Goal: Task Accomplishment & Management: Use online tool/utility

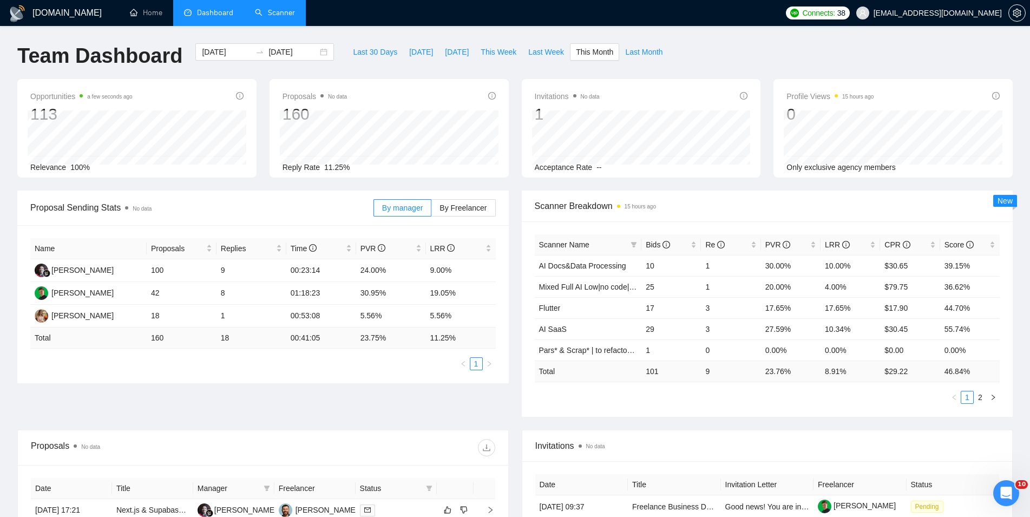
click at [255, 8] on link "Scanner" at bounding box center [275, 12] width 40 height 9
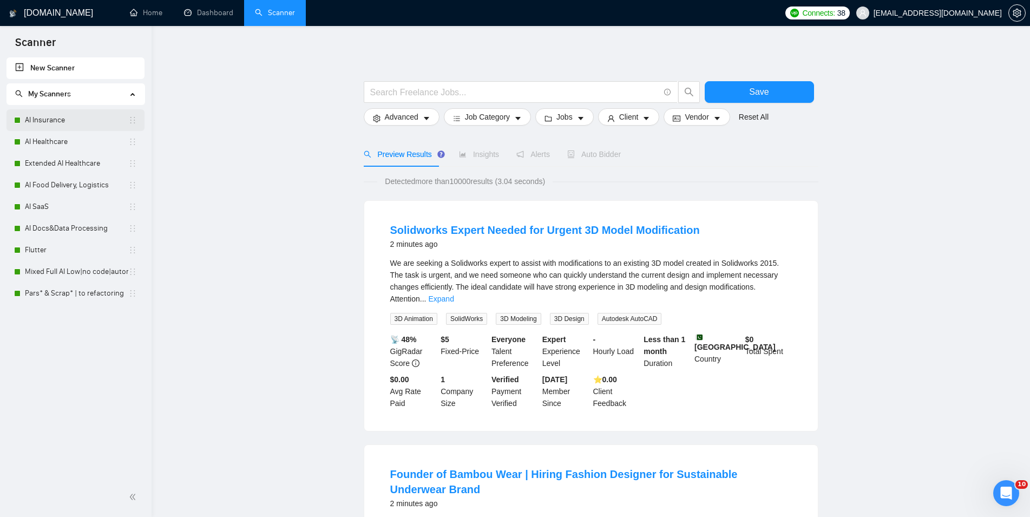
click at [99, 121] on link "AI Insurance" at bounding box center [76, 120] width 103 height 22
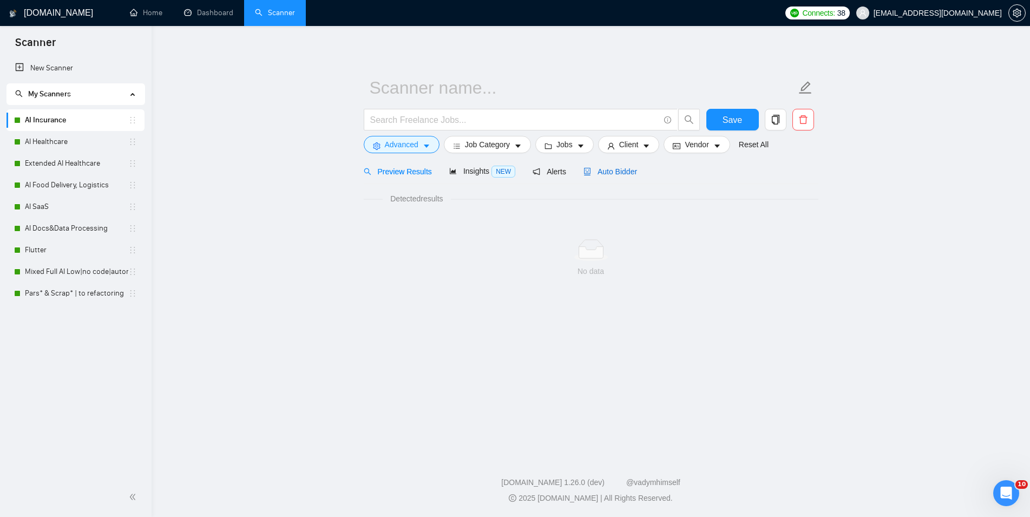
click at [625, 175] on span "Auto Bidder" at bounding box center [611, 171] width 54 height 9
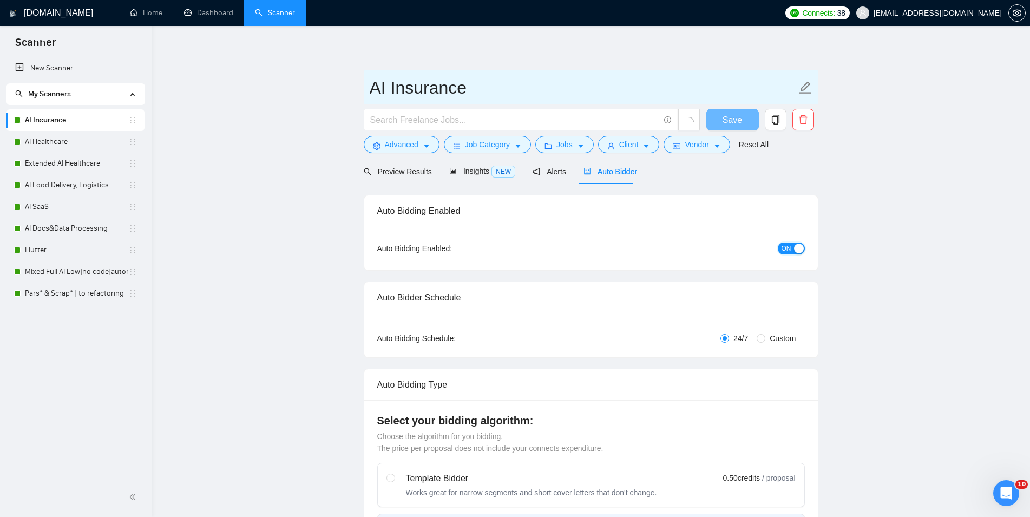
click at [798, 249] on div "button" at bounding box center [799, 249] width 10 height 10
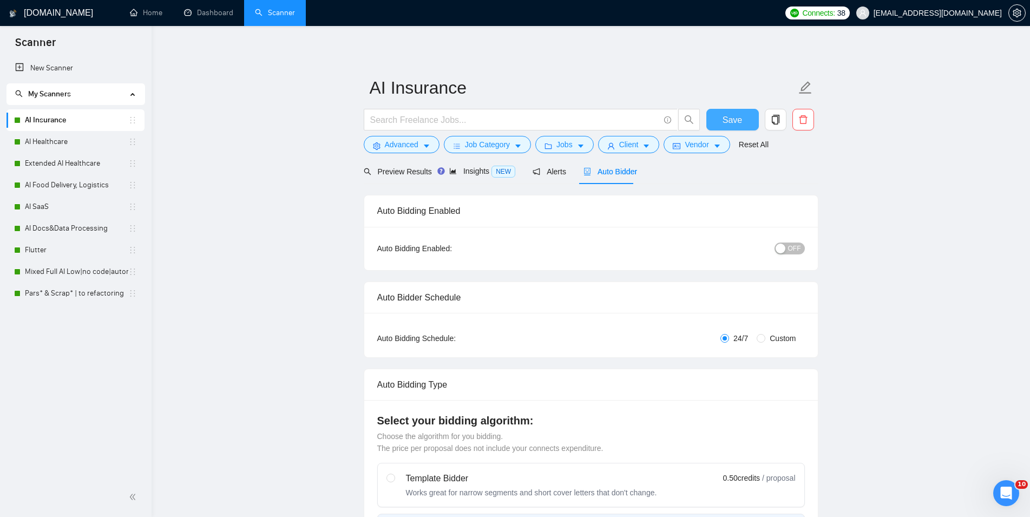
click at [727, 121] on span "Save" at bounding box center [732, 120] width 19 height 14
click at [64, 134] on link "AI Healthcare" at bounding box center [76, 142] width 103 height 22
click at [610, 167] on span "Auto Bidder" at bounding box center [620, 171] width 54 height 9
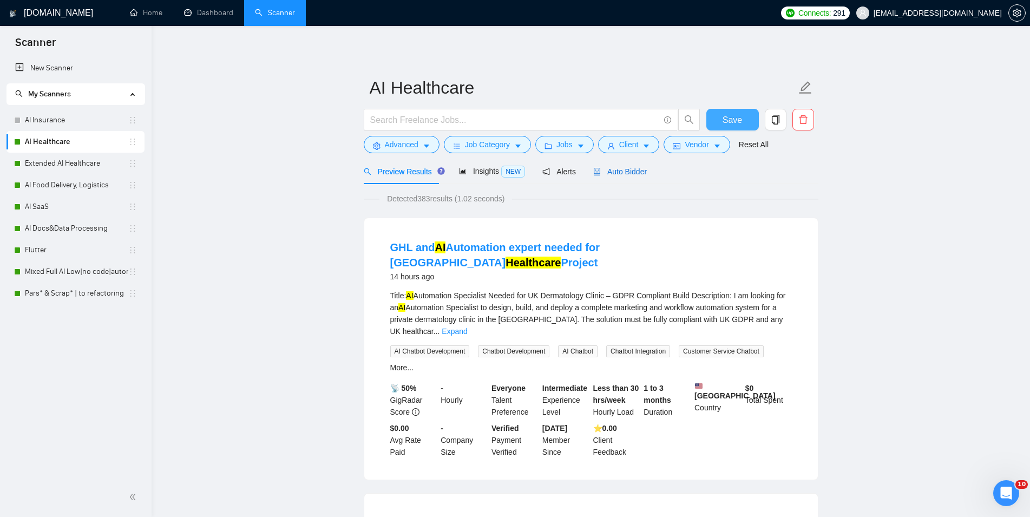
click at [600, 169] on span "Auto Bidder" at bounding box center [620, 171] width 54 height 9
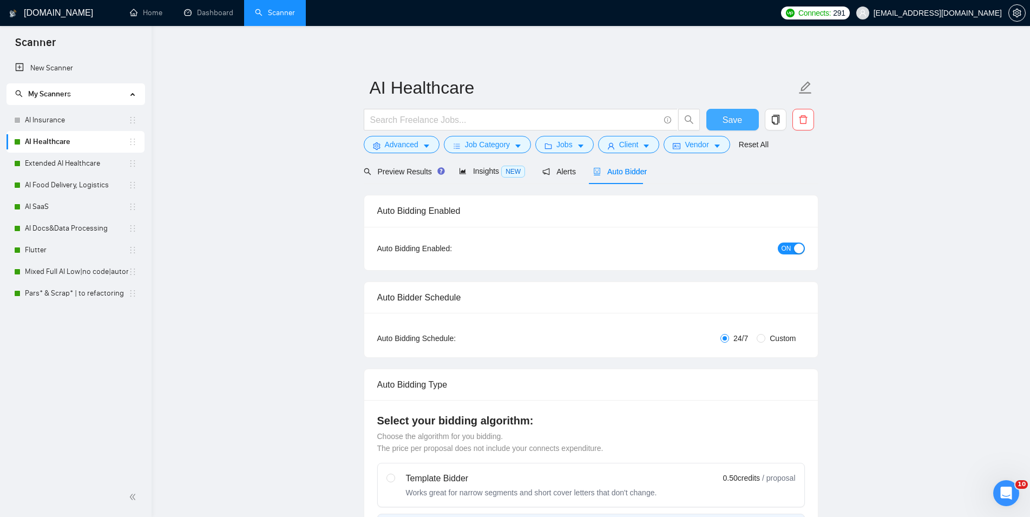
checkbox input "true"
click at [792, 249] on button "ON" at bounding box center [791, 249] width 27 height 12
click at [732, 114] on span "Save" at bounding box center [732, 120] width 19 height 14
click at [47, 164] on link "Extended AI Healthcare" at bounding box center [76, 164] width 103 height 22
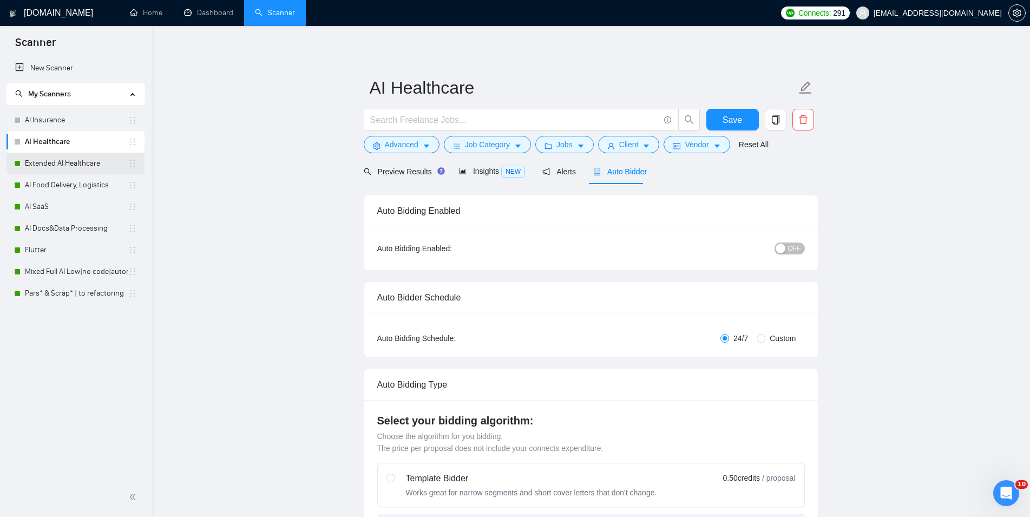
checkbox input "true"
click at [73, 168] on link "Extended AI Healthcare" at bounding box center [76, 164] width 103 height 22
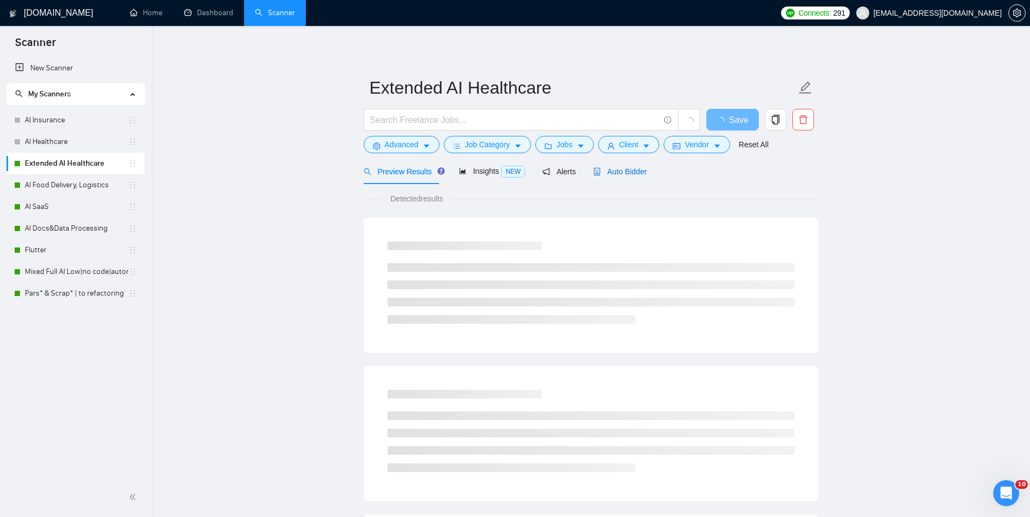
click at [629, 172] on span "Auto Bidder" at bounding box center [620, 171] width 54 height 9
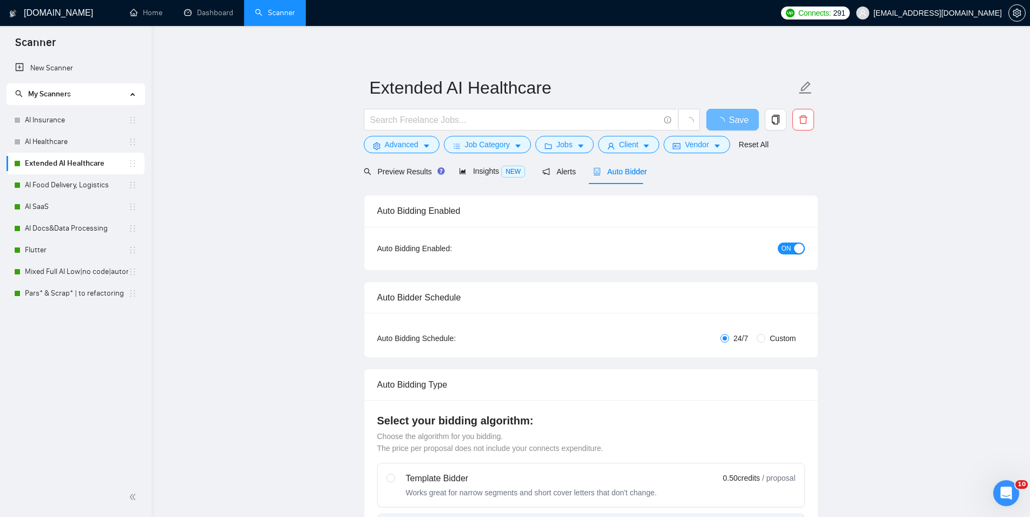
checkbox input "true"
click at [788, 244] on span "ON" at bounding box center [787, 249] width 10 height 12
click at [742, 110] on button "Save" at bounding box center [733, 120] width 53 height 22
click at [41, 182] on link "AI Food Delivery, Logistics" at bounding box center [76, 185] width 103 height 22
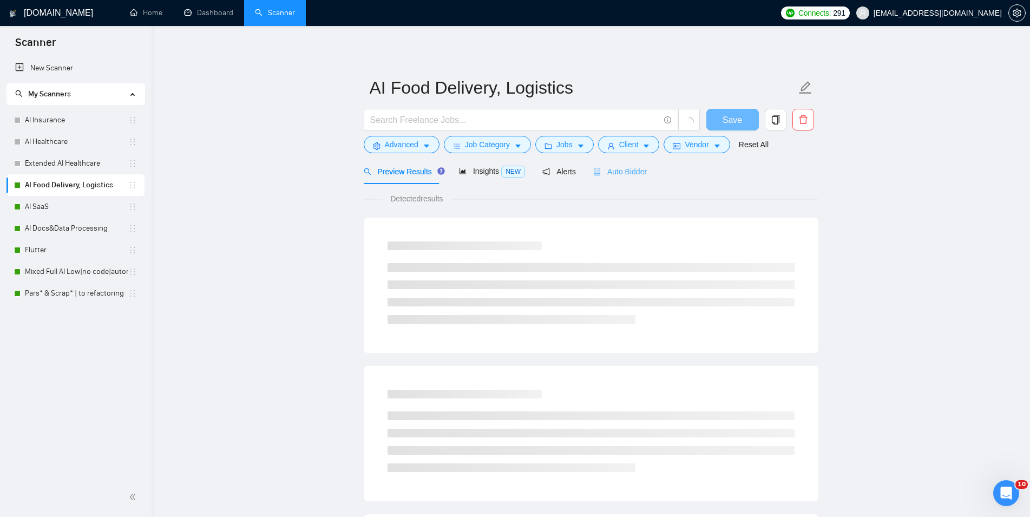
click at [612, 180] on div "Auto Bidder" at bounding box center [620, 171] width 54 height 25
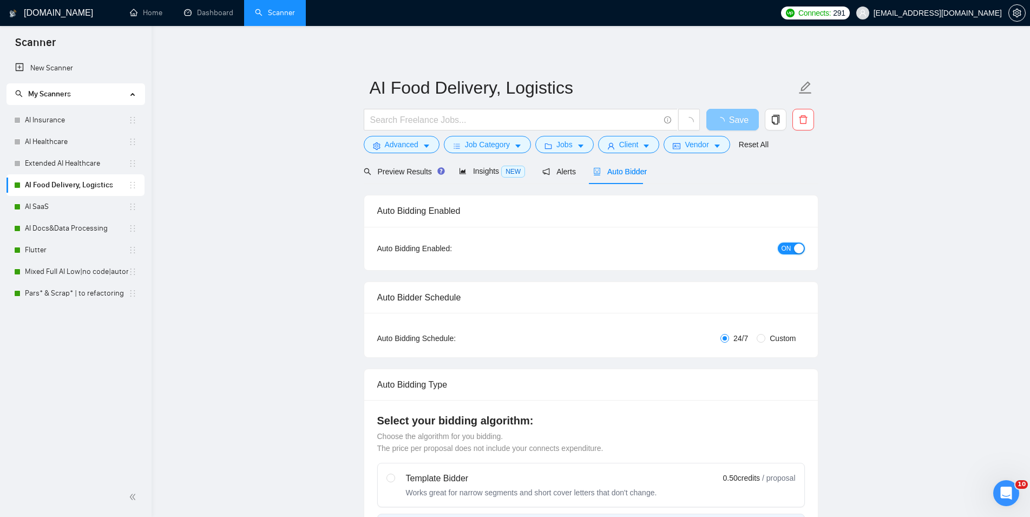
click at [803, 249] on div "button" at bounding box center [799, 249] width 10 height 10
click at [725, 114] on span "Save" at bounding box center [732, 120] width 19 height 14
click at [49, 214] on link "AI SaaS" at bounding box center [76, 207] width 103 height 22
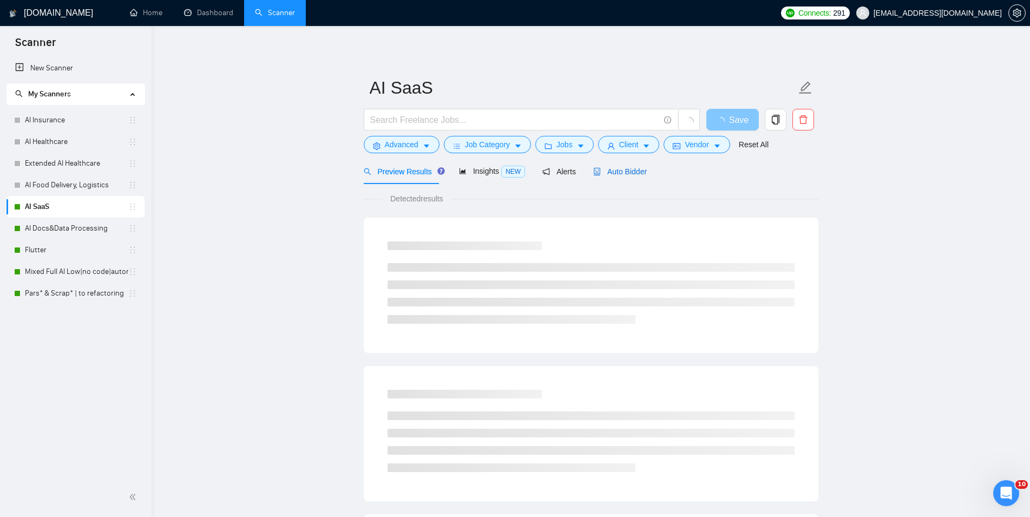
click at [596, 167] on span "Auto Bidder" at bounding box center [620, 171] width 54 height 9
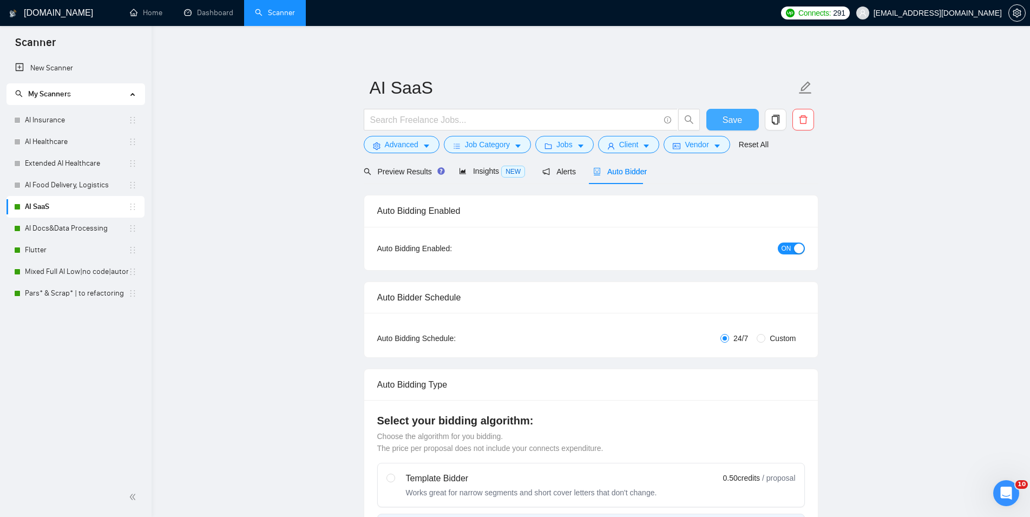
click at [794, 246] on button "ON" at bounding box center [791, 249] width 27 height 12
click at [756, 115] on button "Save" at bounding box center [733, 120] width 53 height 22
click at [68, 226] on link "AI Docs&Data Processing" at bounding box center [76, 229] width 103 height 22
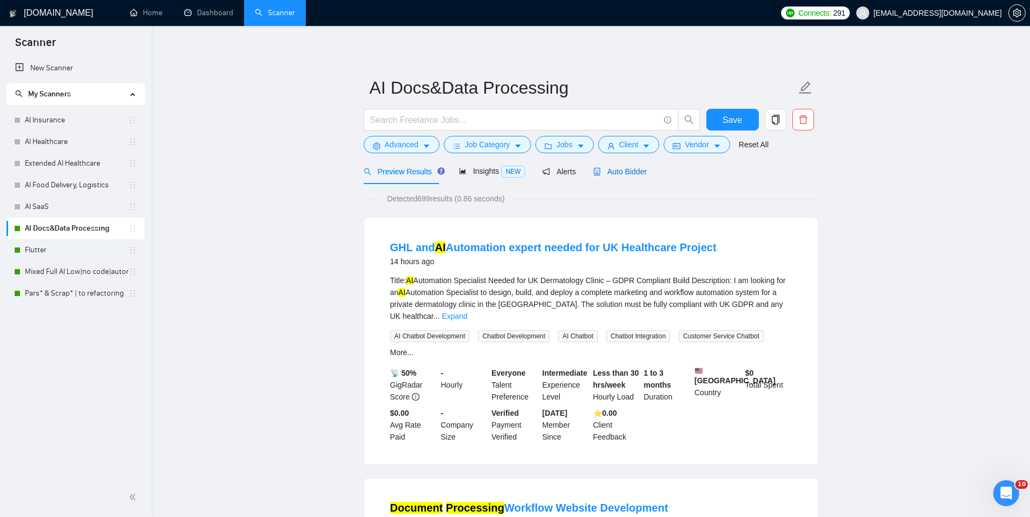
click at [611, 173] on span "Auto Bidder" at bounding box center [620, 171] width 54 height 9
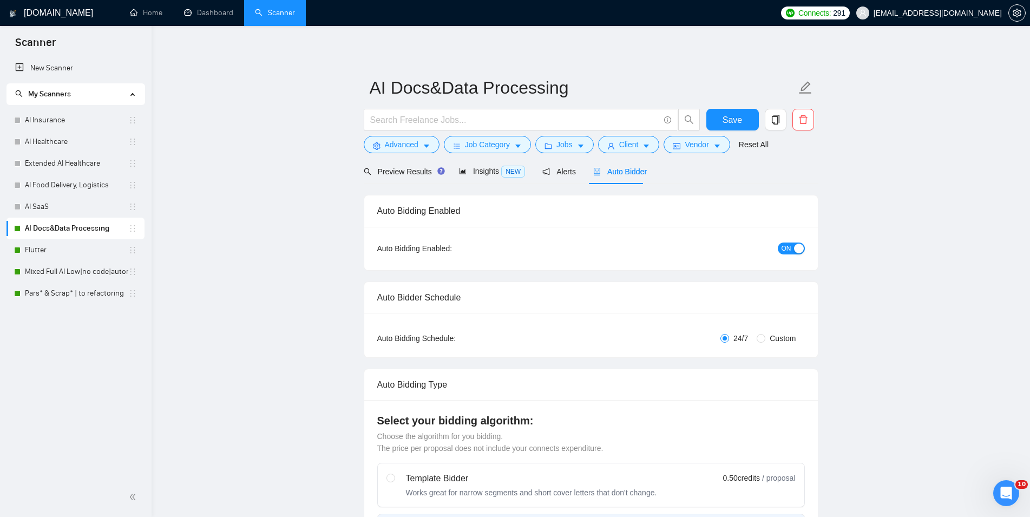
click at [779, 240] on div "ON" at bounding box center [733, 248] width 142 height 17
click at [779, 245] on button "ON" at bounding box center [791, 249] width 27 height 12
click at [736, 123] on span "Save" at bounding box center [732, 120] width 19 height 14
click at [74, 247] on link "Flutter" at bounding box center [76, 250] width 103 height 22
click at [628, 175] on span "Auto Bidder" at bounding box center [620, 171] width 54 height 9
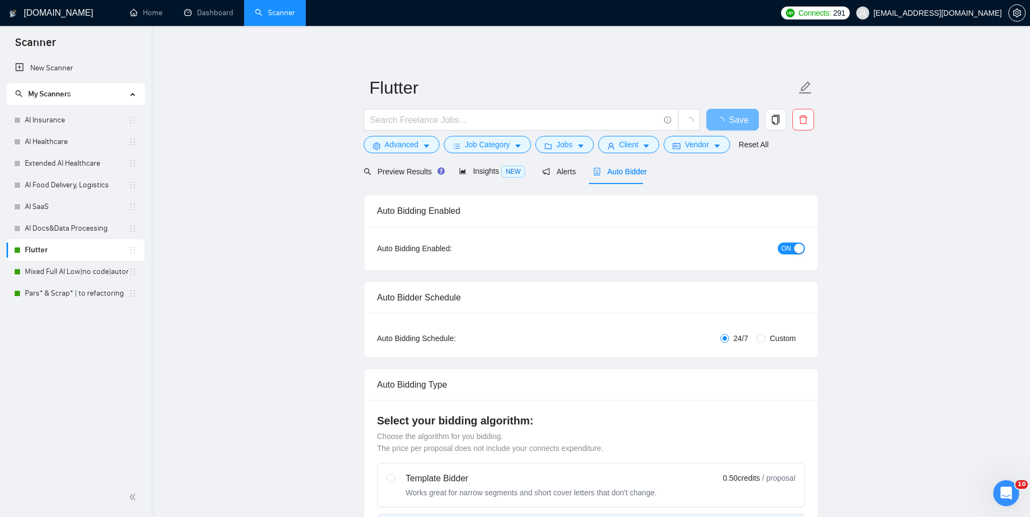
click at [780, 248] on button "ON" at bounding box center [791, 249] width 27 height 12
click at [732, 125] on span "Save" at bounding box center [732, 120] width 19 height 14
click at [74, 266] on link "Mixed Full AI Low|no code|automations" at bounding box center [76, 272] width 103 height 22
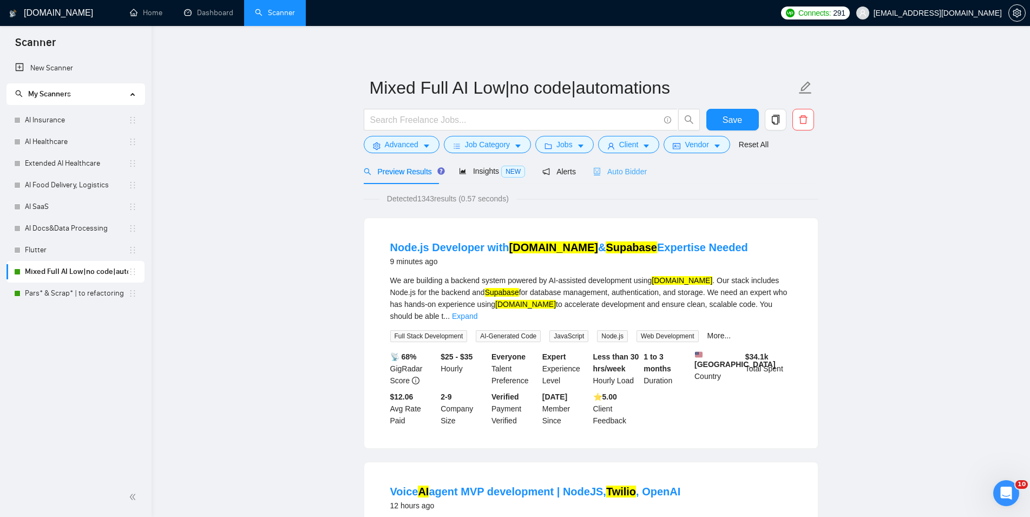
click at [639, 165] on div "Auto Bidder" at bounding box center [620, 171] width 54 height 25
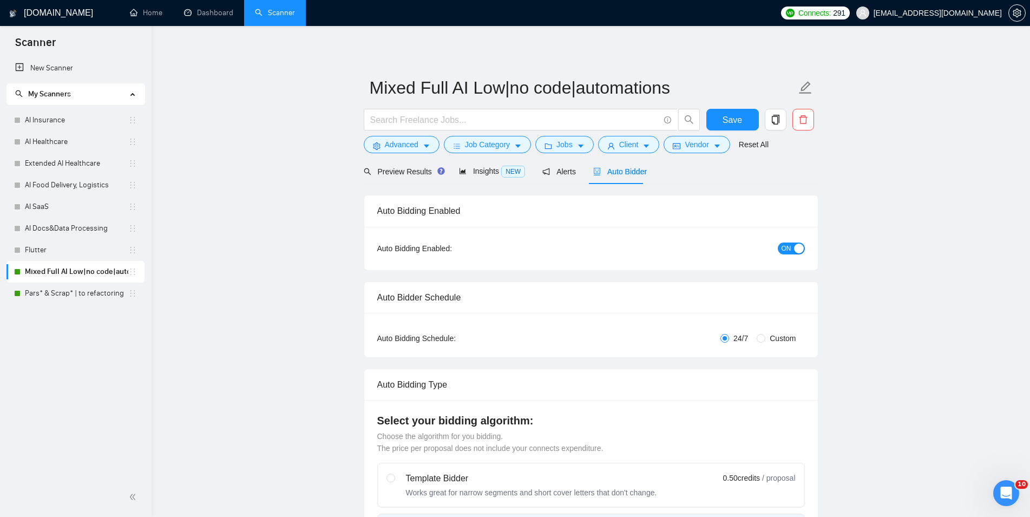
click at [784, 247] on span "ON" at bounding box center [787, 249] width 10 height 12
click at [736, 126] on span "Save" at bounding box center [732, 120] width 19 height 14
click at [59, 301] on link "Pars* & Scrap* | to refactoring" at bounding box center [76, 294] width 103 height 22
click at [612, 169] on span "Auto Bidder" at bounding box center [620, 171] width 54 height 9
click at [798, 245] on div "button" at bounding box center [799, 249] width 10 height 10
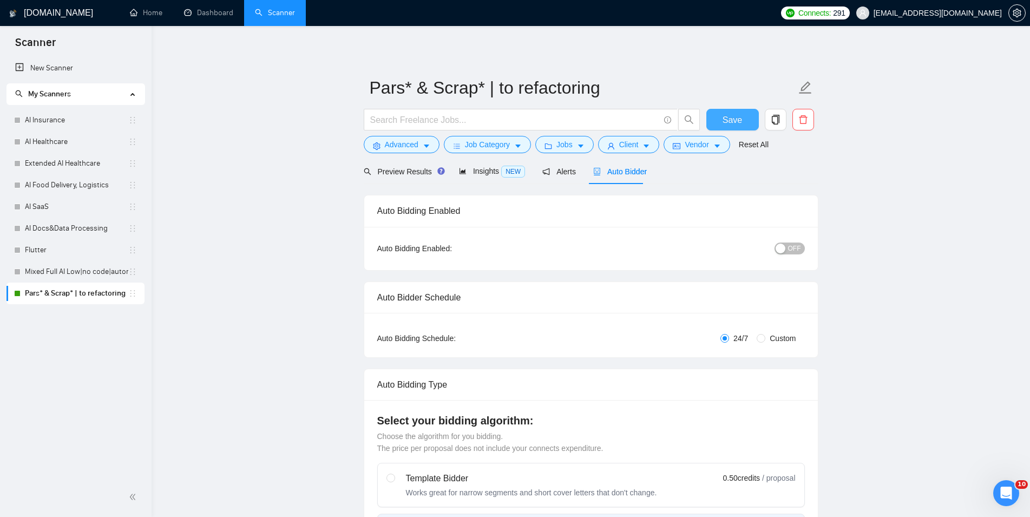
click at [734, 123] on span "Save" at bounding box center [732, 120] width 19 height 14
click at [219, 17] on link "Dashboard" at bounding box center [208, 12] width 49 height 9
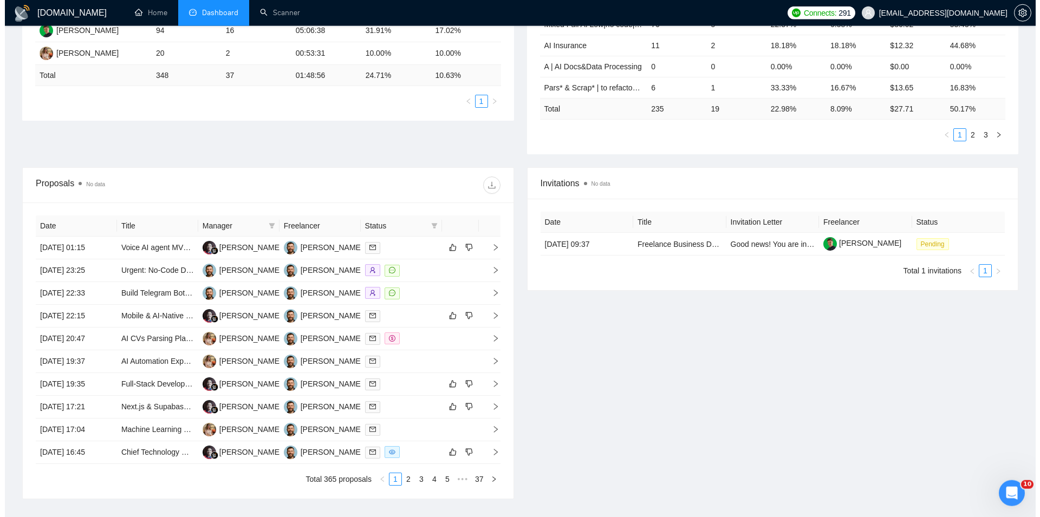
scroll to position [276, 0]
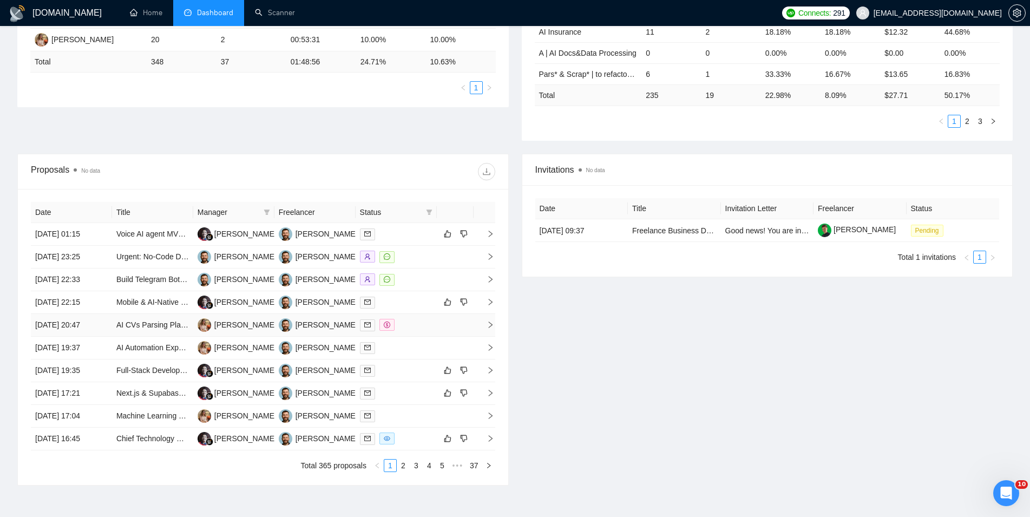
click at [110, 336] on td "[DATE] 20:47" at bounding box center [71, 325] width 81 height 23
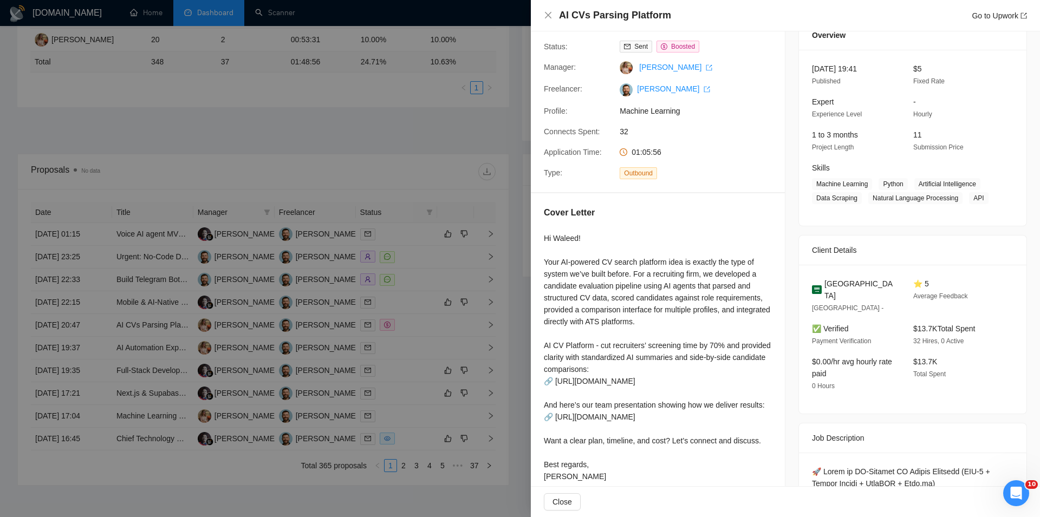
scroll to position [62, 0]
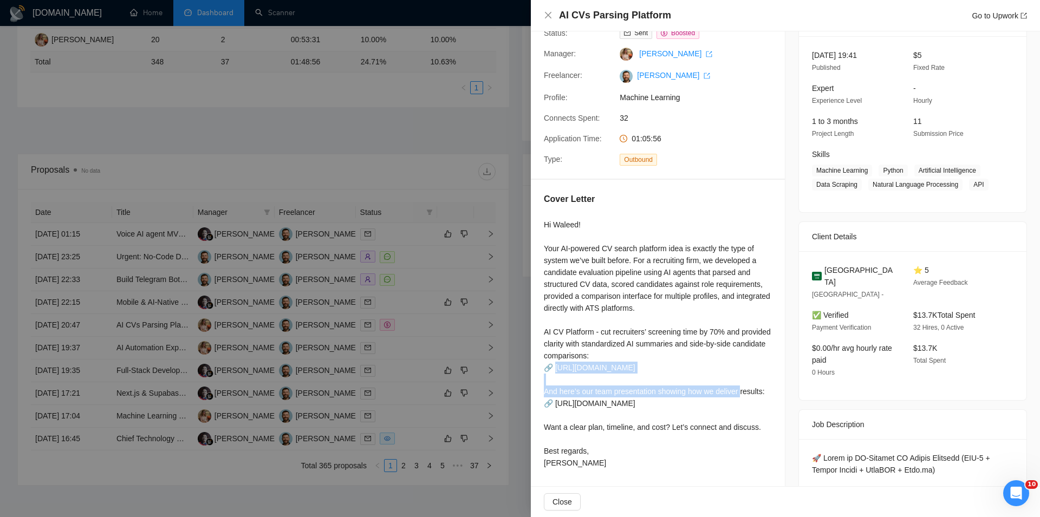
drag, startPoint x: 669, startPoint y: 378, endPoint x: 556, endPoint y: 368, distance: 113.7
click at [556, 368] on div "Hi Waleed! Your AI-powered CV search platform idea is exactly the type of syste…" at bounding box center [658, 344] width 228 height 250
copy div "ttps://www.upwork.com/freelancers/~01575d336e5d57bcbf?p=1944379767666855936"
click at [539, 16] on div "AI CVs Parsing Platform Go to Upwork" at bounding box center [785, 15] width 509 height 31
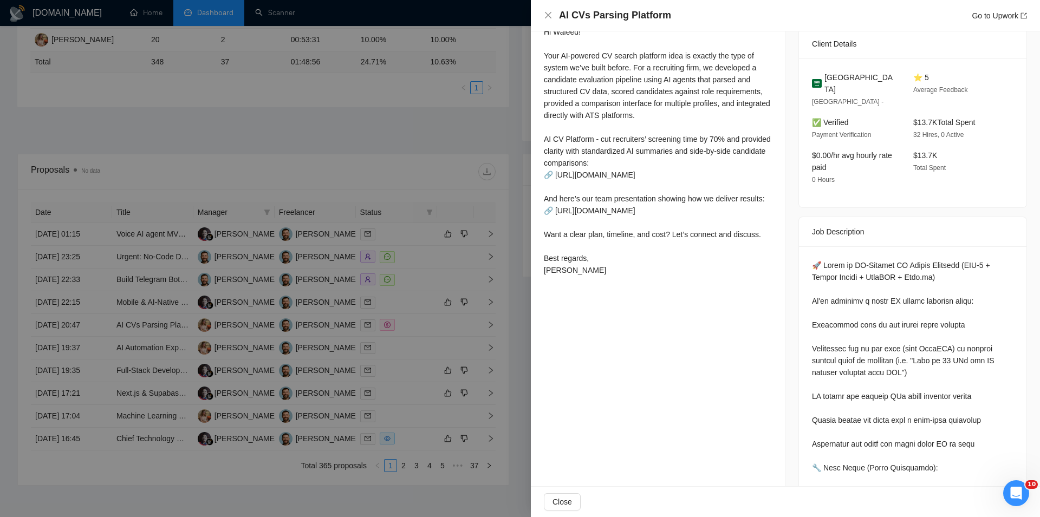
scroll to position [370, 0]
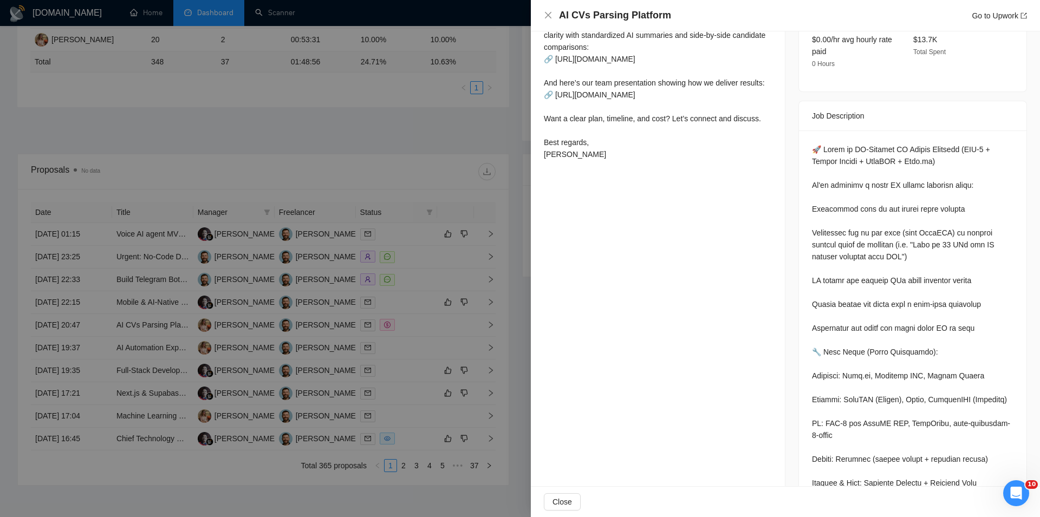
click at [554, 15] on div "AI CVs Parsing Platform Go to Upwork" at bounding box center [785, 16] width 483 height 14
click at [550, 15] on icon "close" at bounding box center [548, 15] width 9 height 9
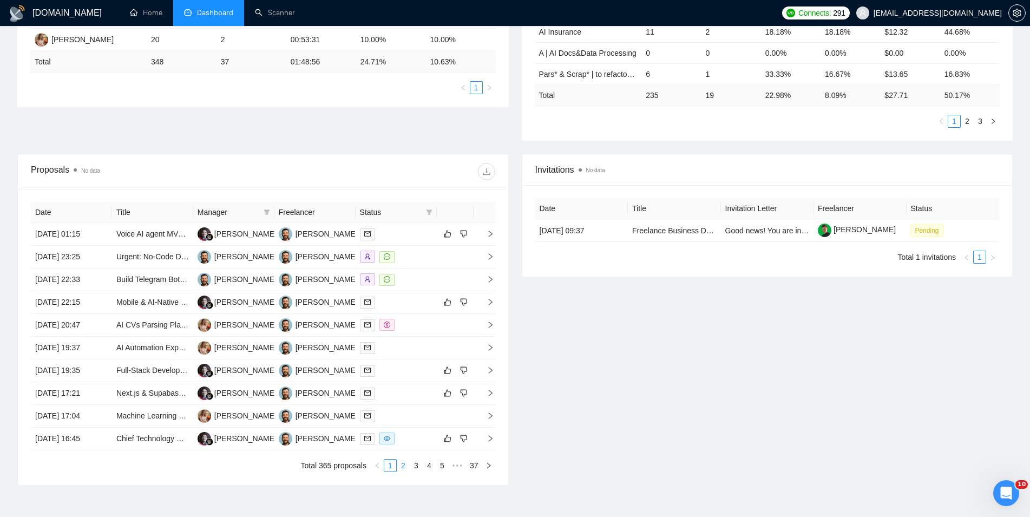
click at [400, 467] on link "2" at bounding box center [403, 466] width 12 height 12
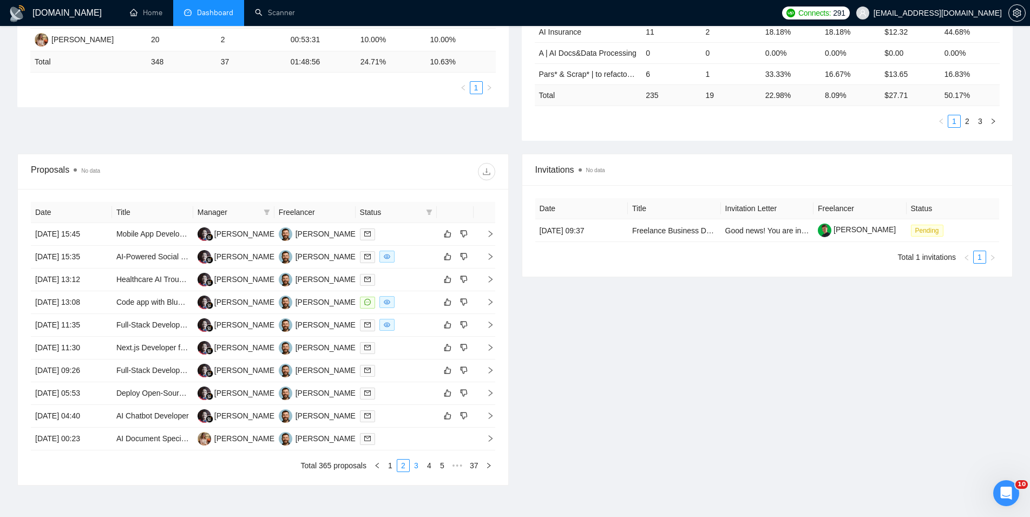
click at [419, 465] on link "3" at bounding box center [416, 466] width 12 height 12
click at [429, 468] on link "4" at bounding box center [429, 466] width 12 height 12
click at [425, 467] on link "5" at bounding box center [429, 466] width 12 height 12
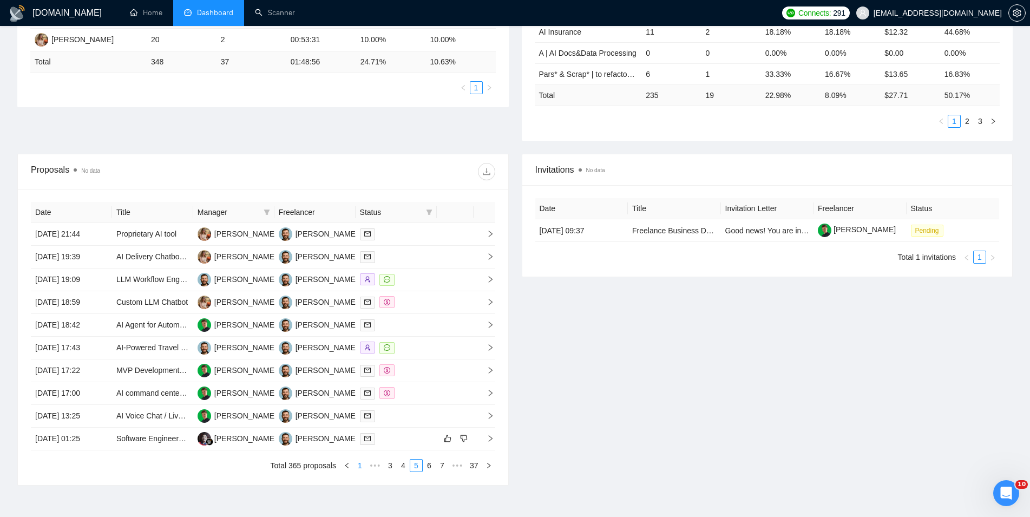
click at [361, 470] on link "1" at bounding box center [360, 466] width 12 height 12
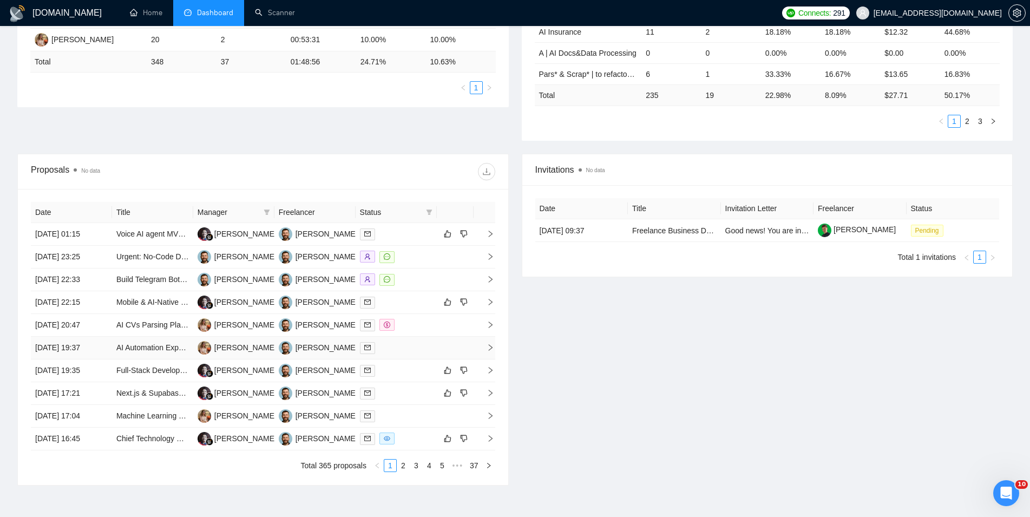
click at [109, 348] on td "[DATE] 19:37" at bounding box center [71, 348] width 81 height 23
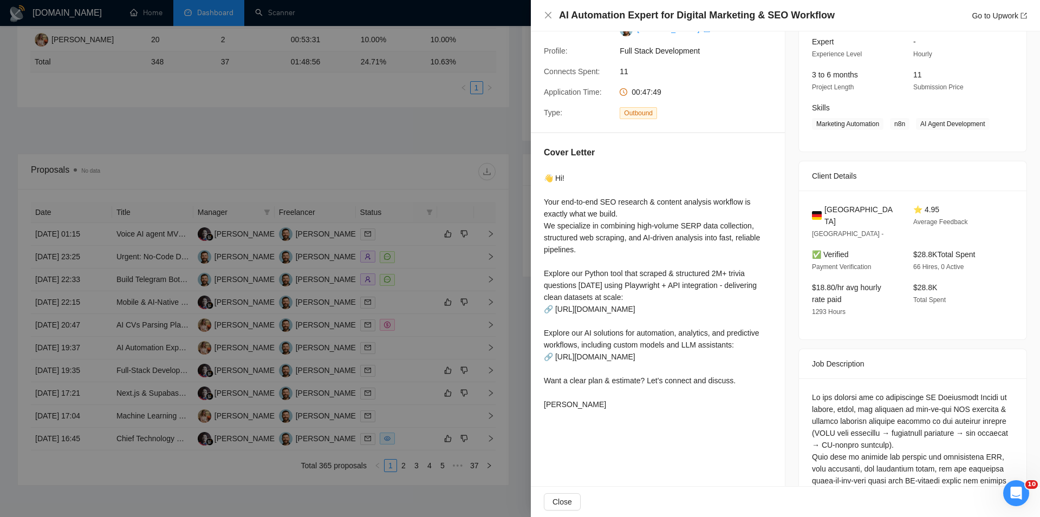
scroll to position [123, 0]
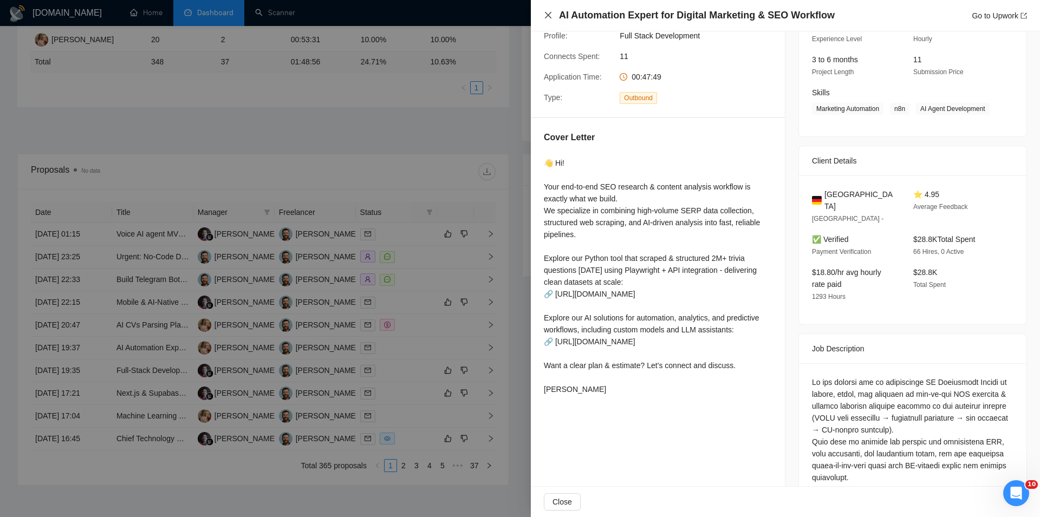
click at [551, 12] on icon "close" at bounding box center [548, 15] width 9 height 9
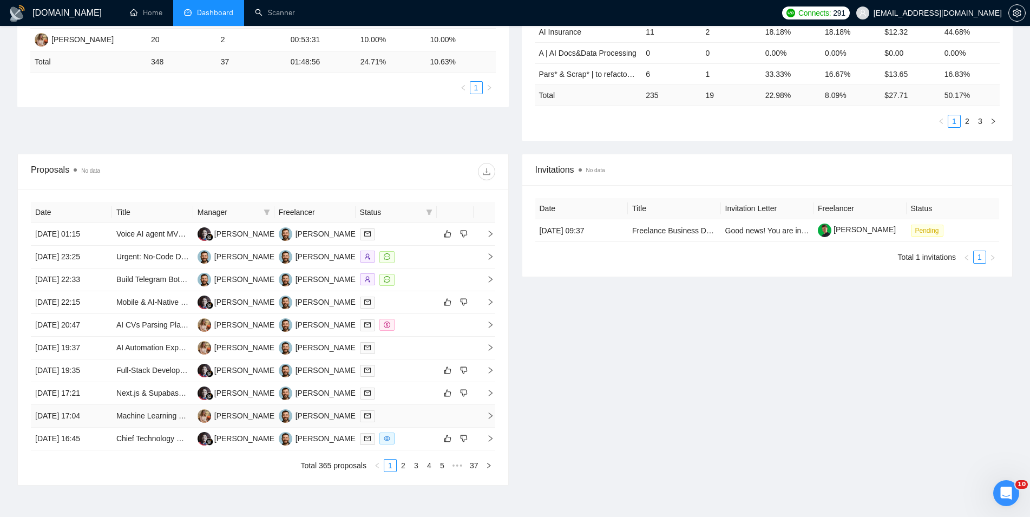
click at [101, 415] on td "[DATE] 17:04" at bounding box center [71, 416] width 81 height 23
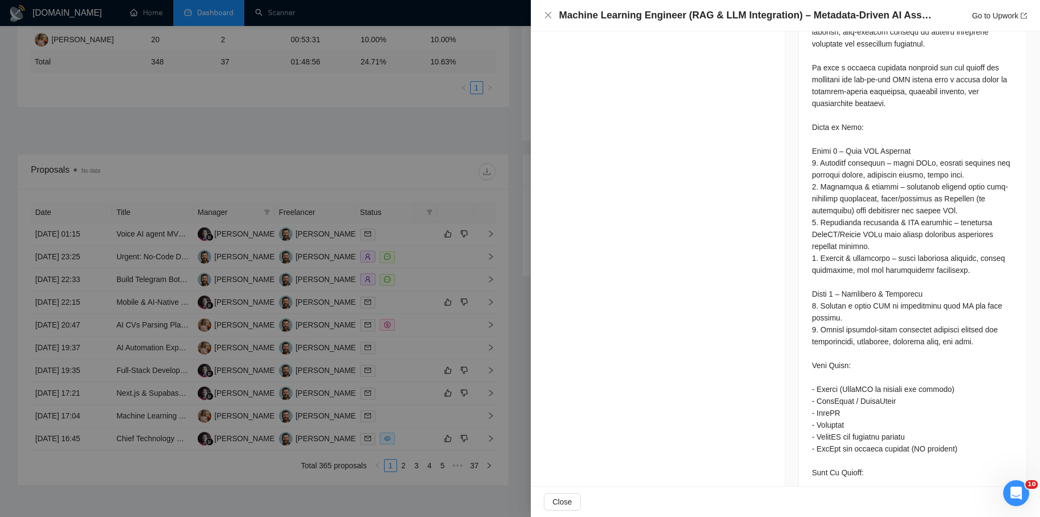
scroll to position [617, 0]
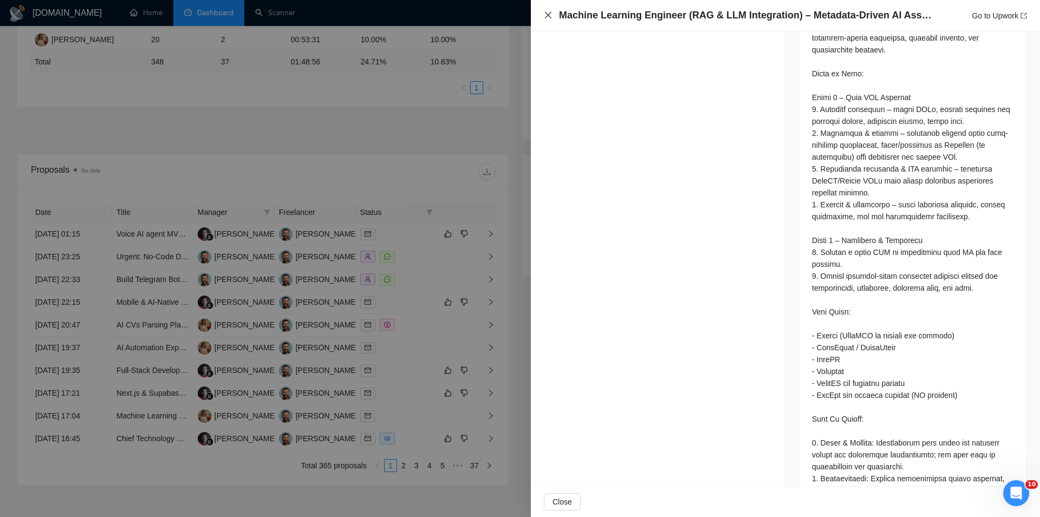
click at [550, 13] on icon "close" at bounding box center [548, 15] width 9 height 9
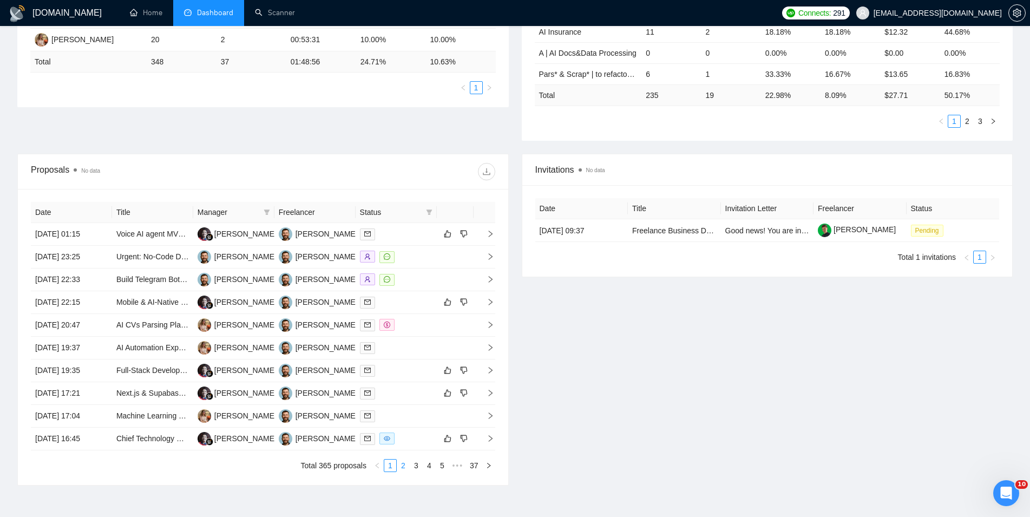
click at [406, 464] on link "2" at bounding box center [403, 466] width 12 height 12
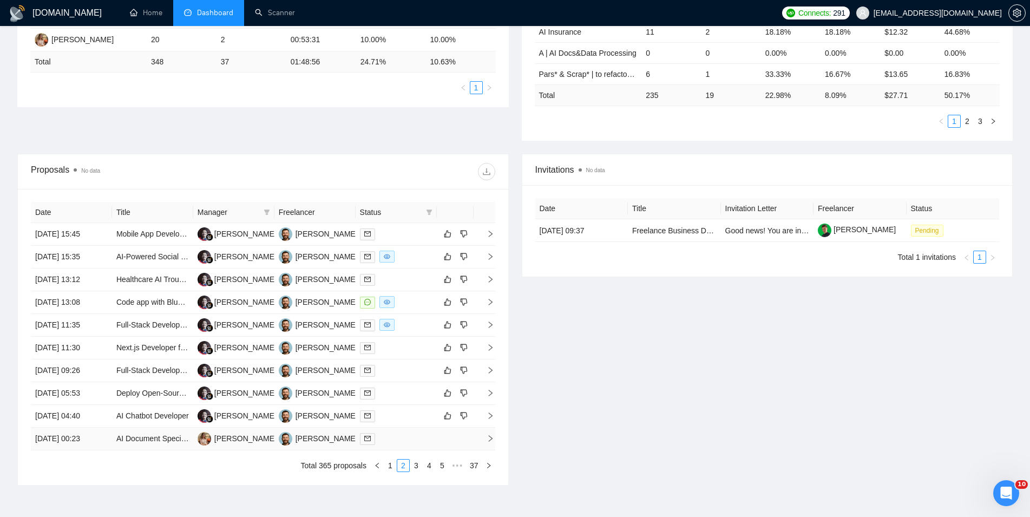
click at [100, 446] on td "15 Aug, 2025 00:23" at bounding box center [71, 439] width 81 height 23
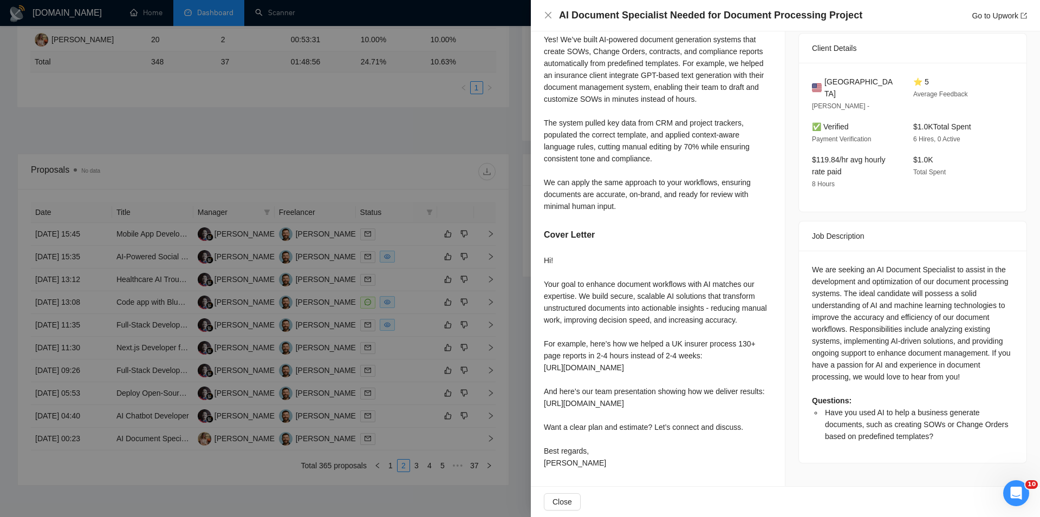
click at [130, 497] on div at bounding box center [520, 258] width 1040 height 517
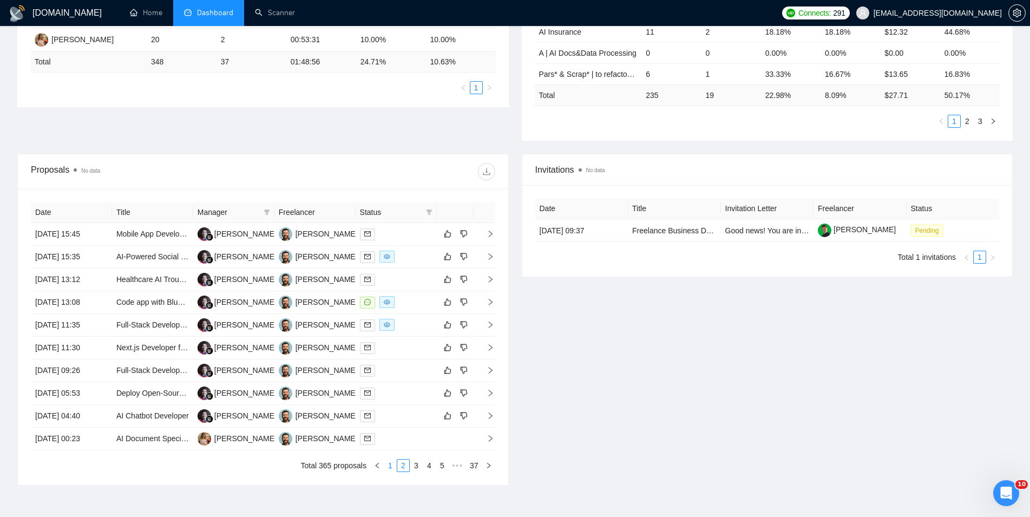
click at [387, 471] on link "1" at bounding box center [390, 466] width 12 height 12
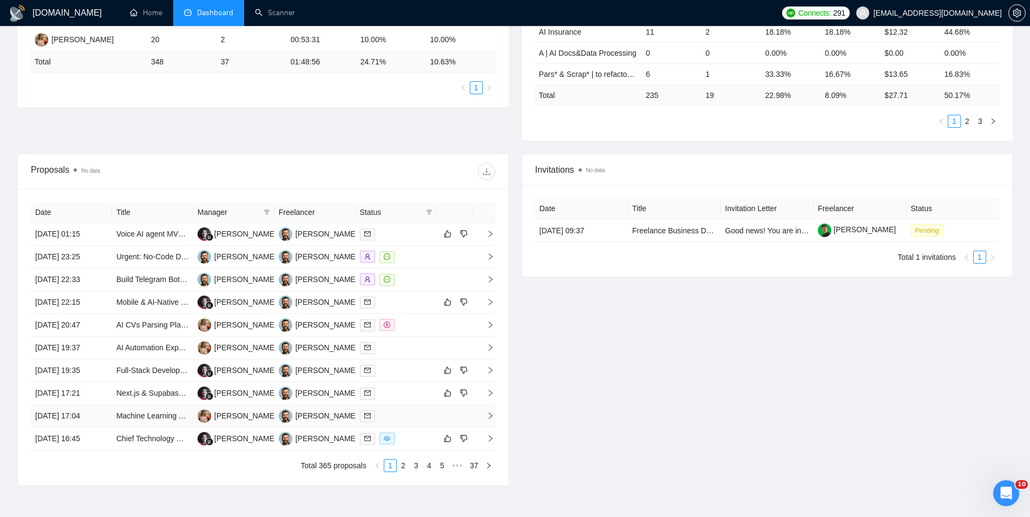
click at [112, 419] on td "Machine Learning Engineer (RAG & LLM Integration) – Metadata-Driven AI Assistan…" at bounding box center [152, 416] width 81 height 23
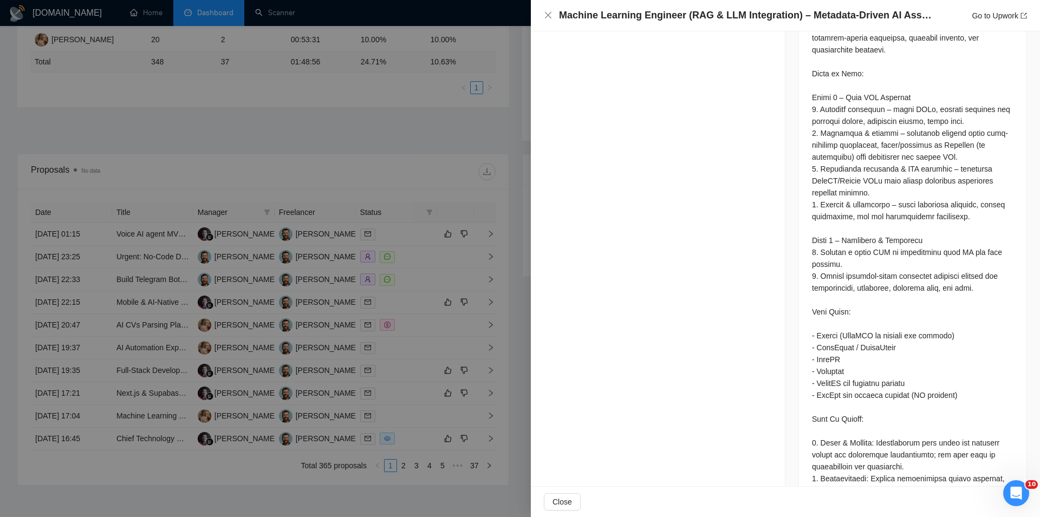
click at [121, 478] on div at bounding box center [520, 258] width 1040 height 517
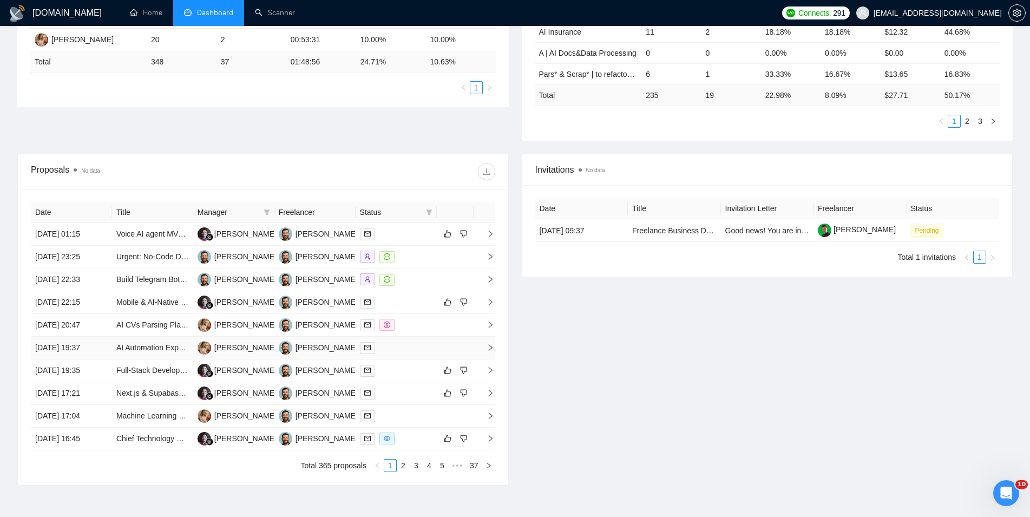
click at [115, 349] on td "AI Automation Expert for Digital Marketing & SEO Workflow" at bounding box center [152, 348] width 81 height 23
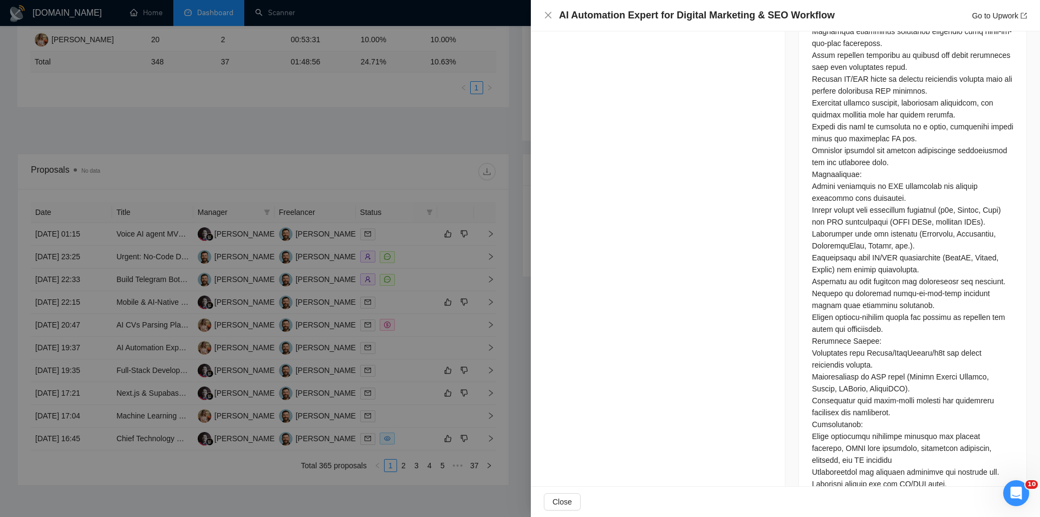
click at [191, 491] on div at bounding box center [520, 258] width 1040 height 517
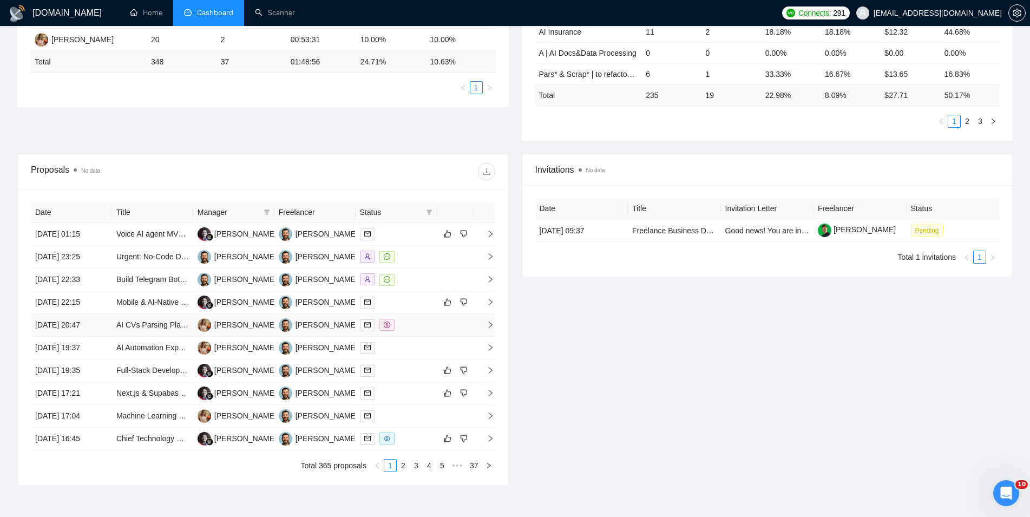
click at [104, 336] on td "[DATE] 20:47" at bounding box center [71, 325] width 81 height 23
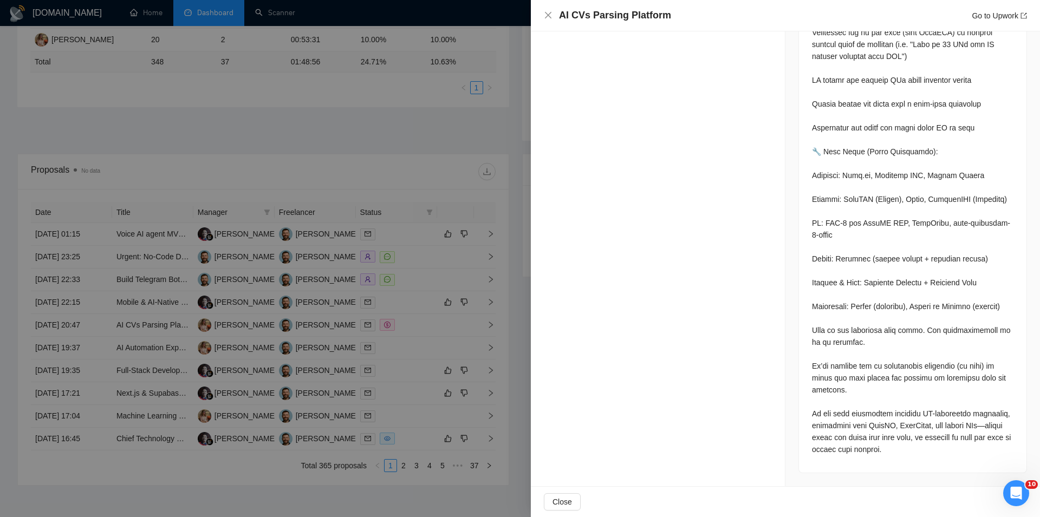
click at [148, 489] on div at bounding box center [520, 258] width 1040 height 517
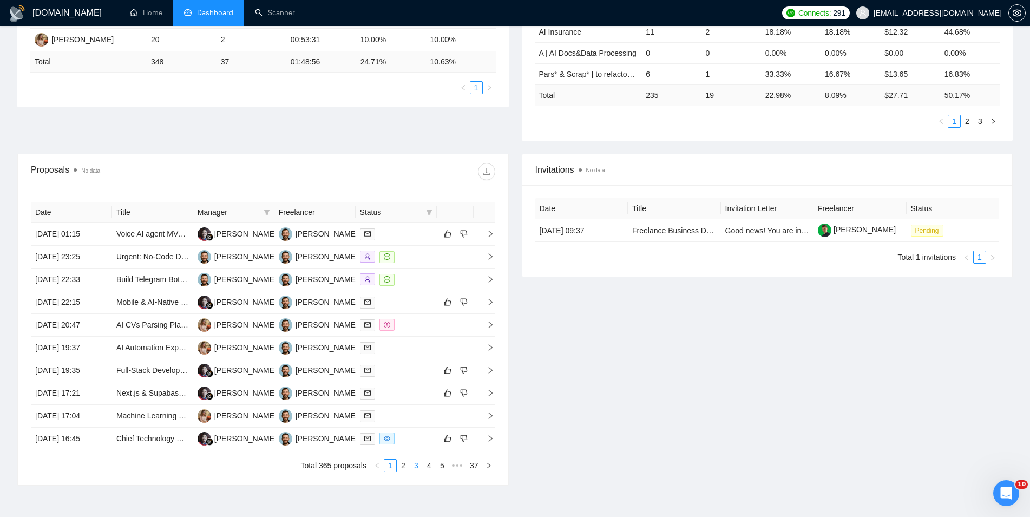
click at [418, 468] on link "3" at bounding box center [416, 466] width 12 height 12
click at [115, 278] on td ""Rae" a mobile-first AI relationship coach for Gen Z and Millennials," at bounding box center [152, 280] width 81 height 23
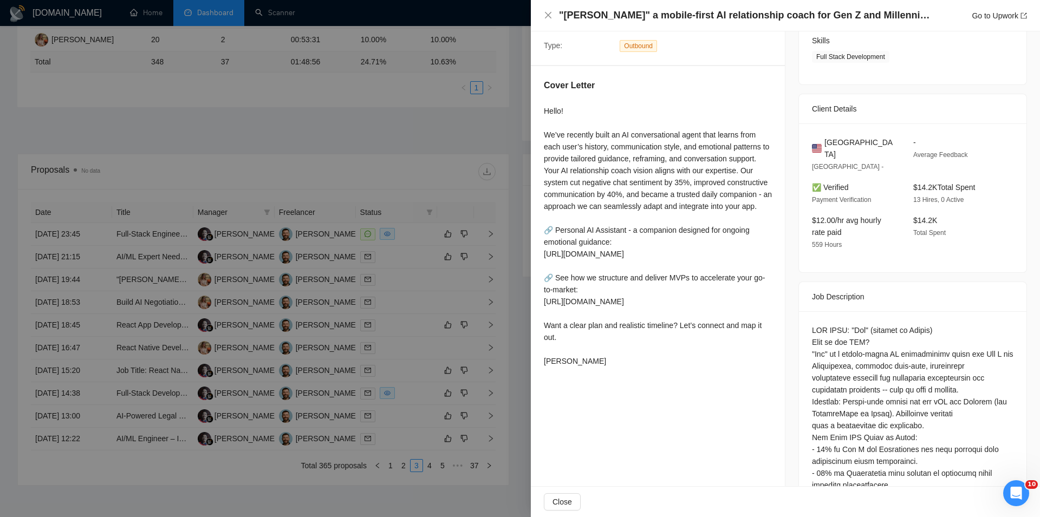
scroll to position [185, 0]
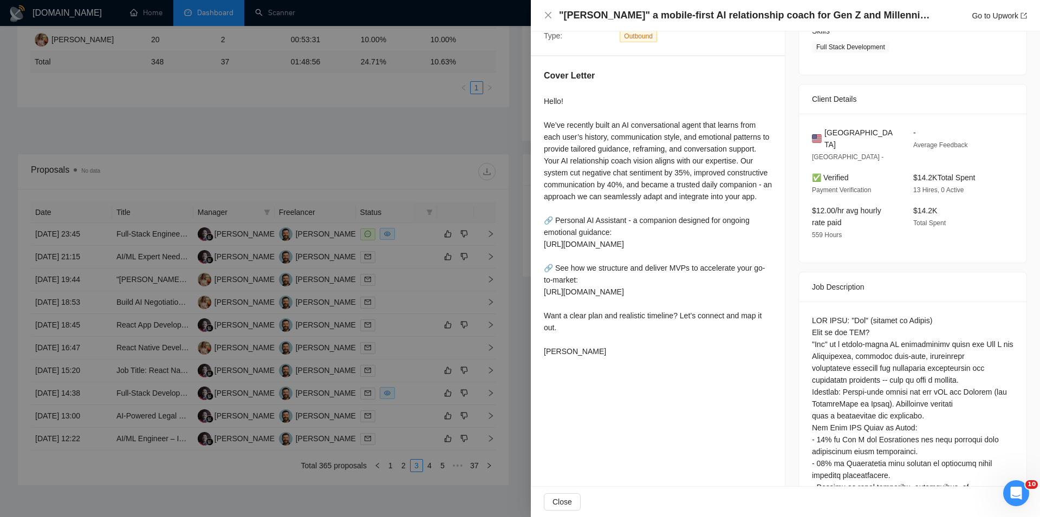
click at [319, 448] on div at bounding box center [520, 258] width 1040 height 517
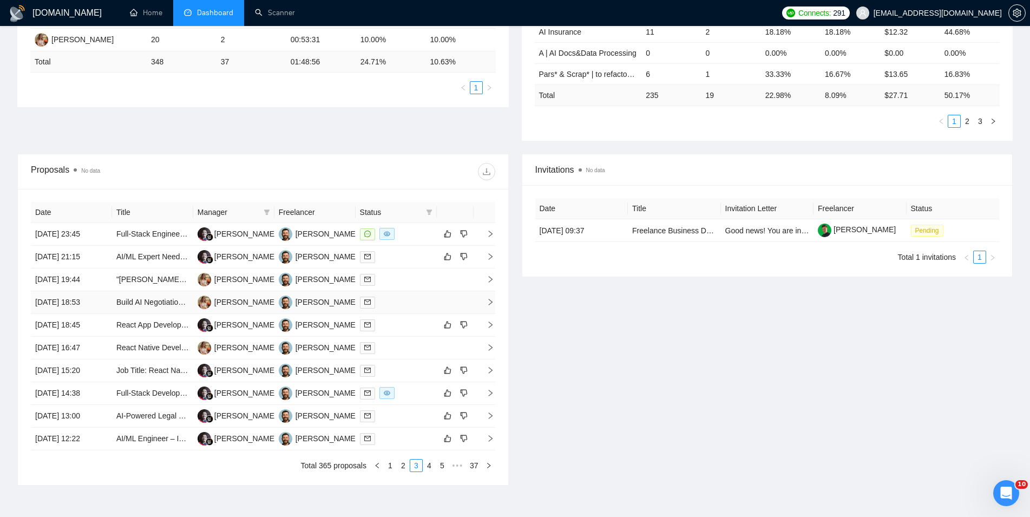
click at [102, 305] on td "14 Aug, 2025 18:53" at bounding box center [71, 302] width 81 height 23
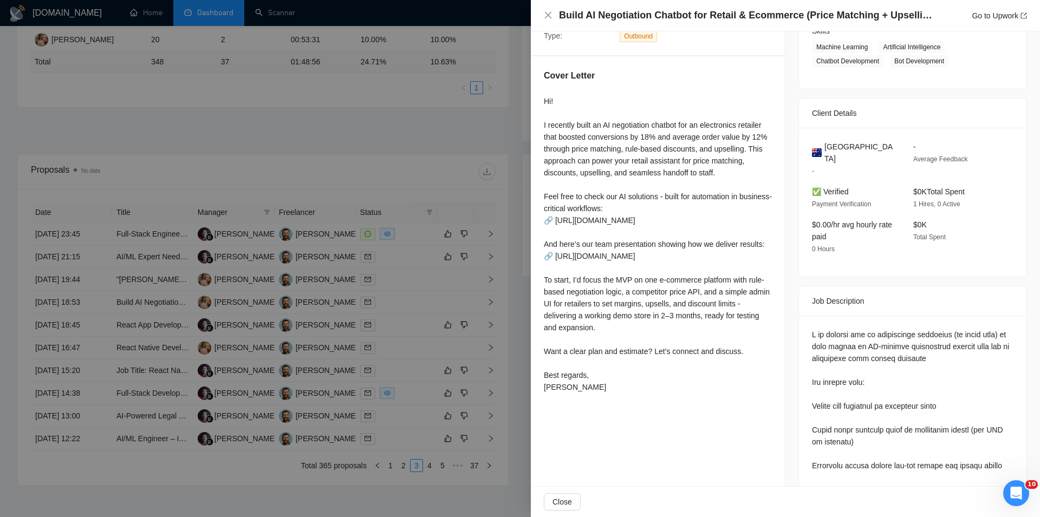
click at [166, 460] on div at bounding box center [520, 258] width 1040 height 517
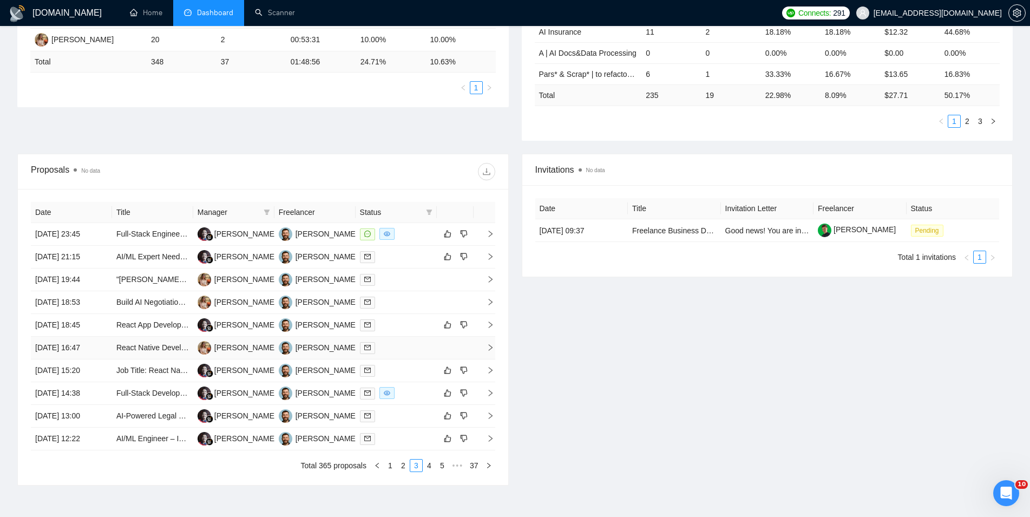
click at [115, 358] on td "React Native Developer with AI & NEAR Protocol Experience for Luxury Investment…" at bounding box center [152, 348] width 81 height 23
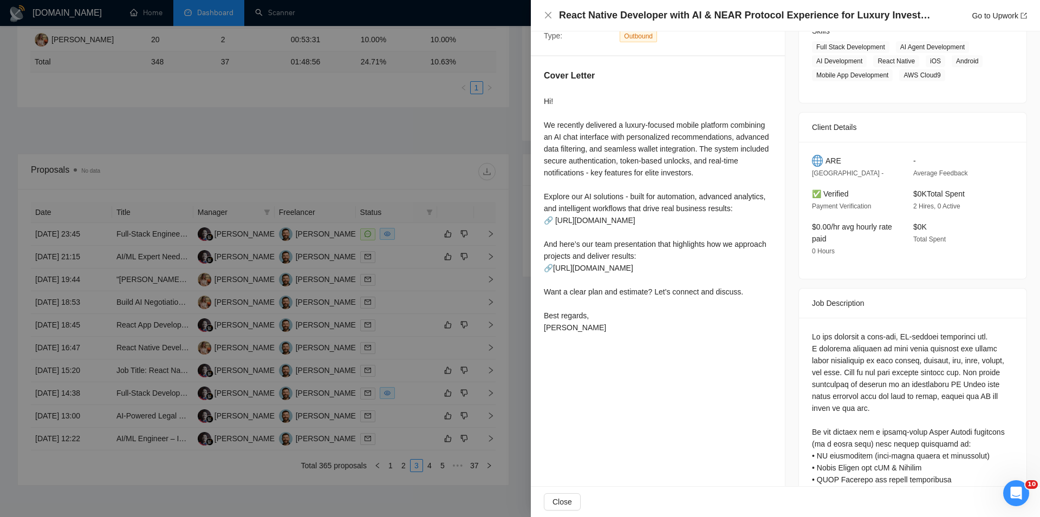
click at [164, 473] on div at bounding box center [520, 258] width 1040 height 517
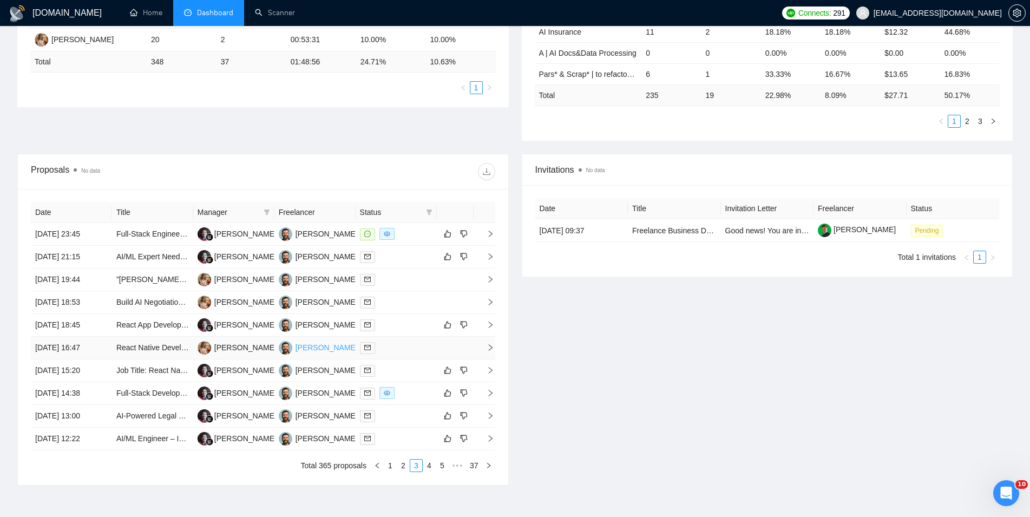
scroll to position [0, 0]
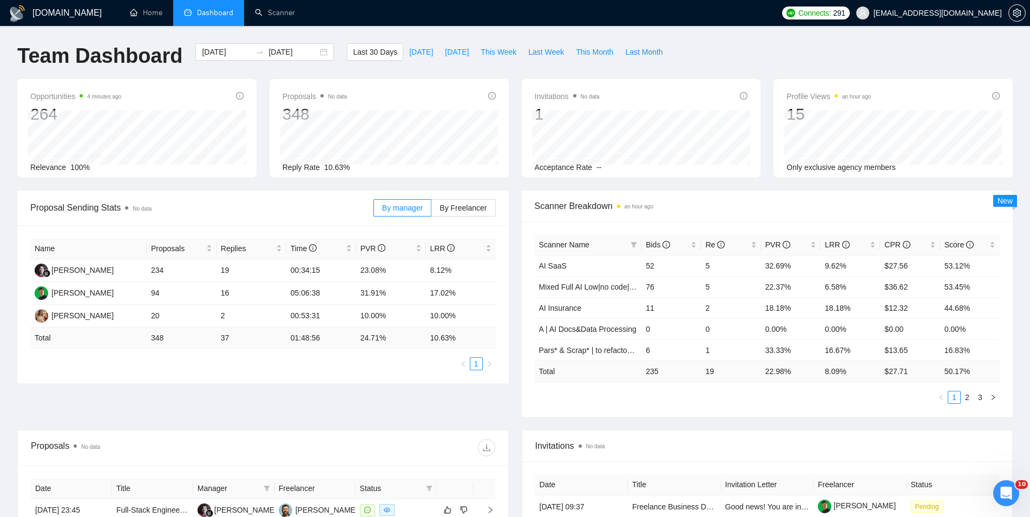
click at [211, 23] on li "Dashboard" at bounding box center [208, 13] width 71 height 26
click at [587, 44] on button "This Month" at bounding box center [594, 51] width 49 height 17
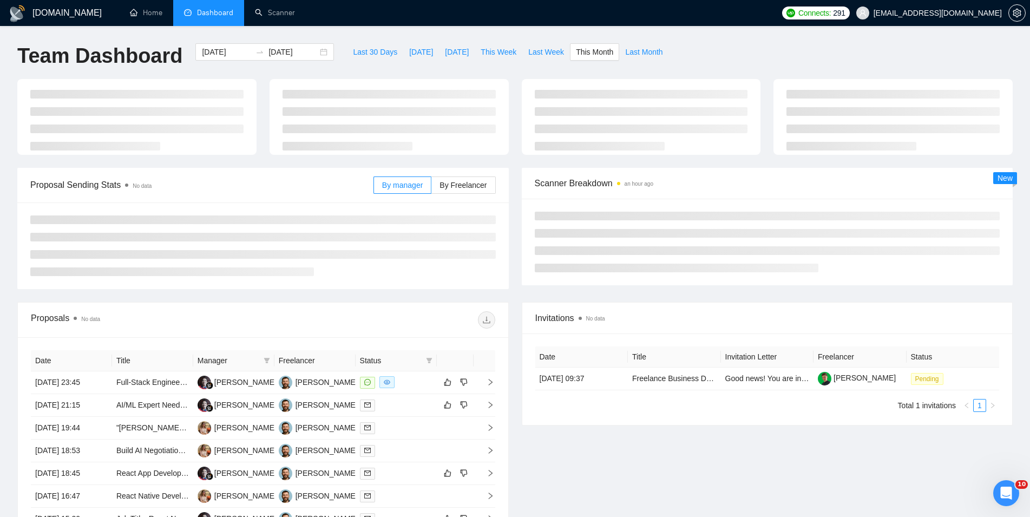
type input "[DATE]"
